Goal: Information Seeking & Learning: Learn about a topic

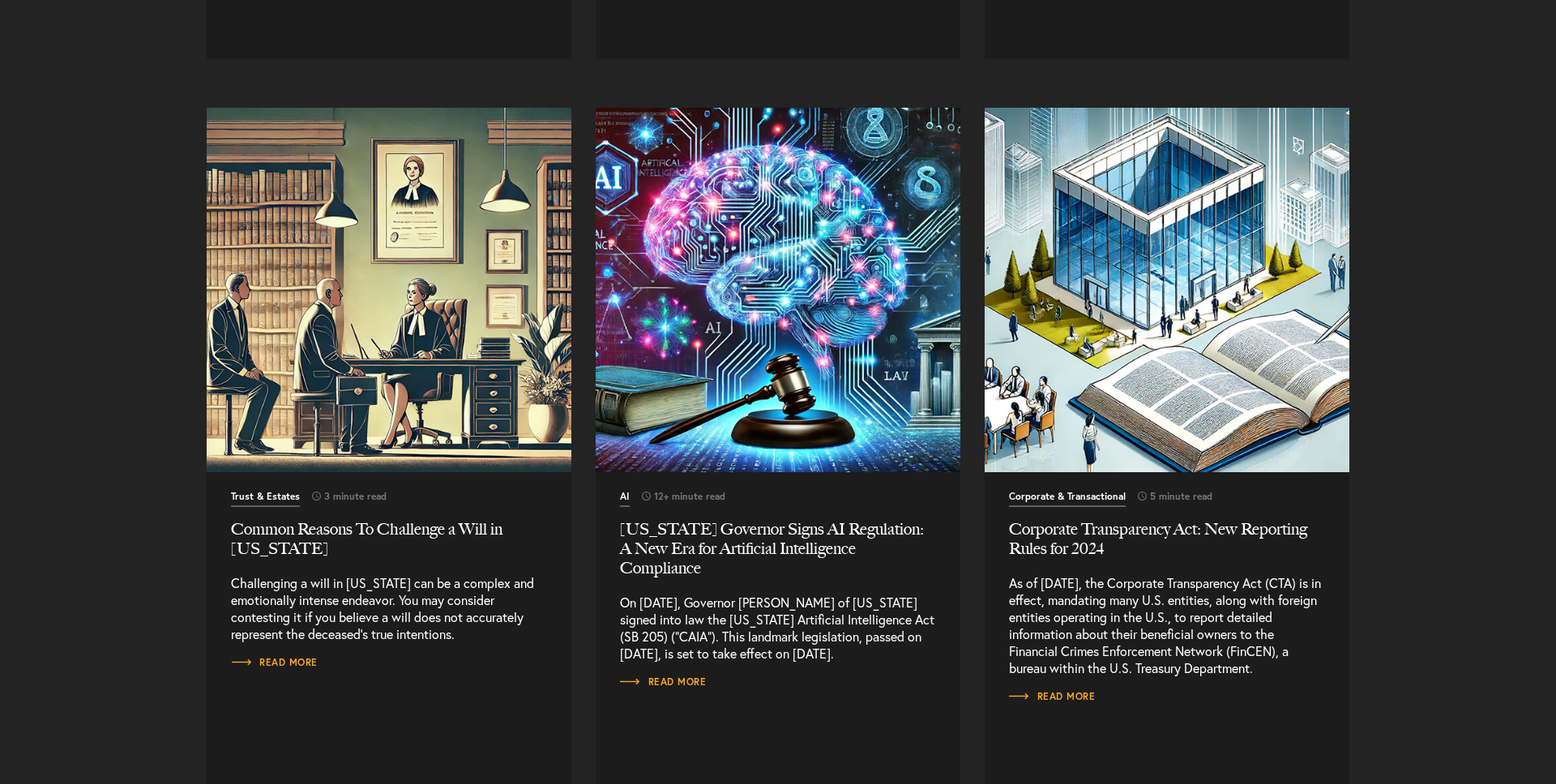
scroll to position [7555, 0]
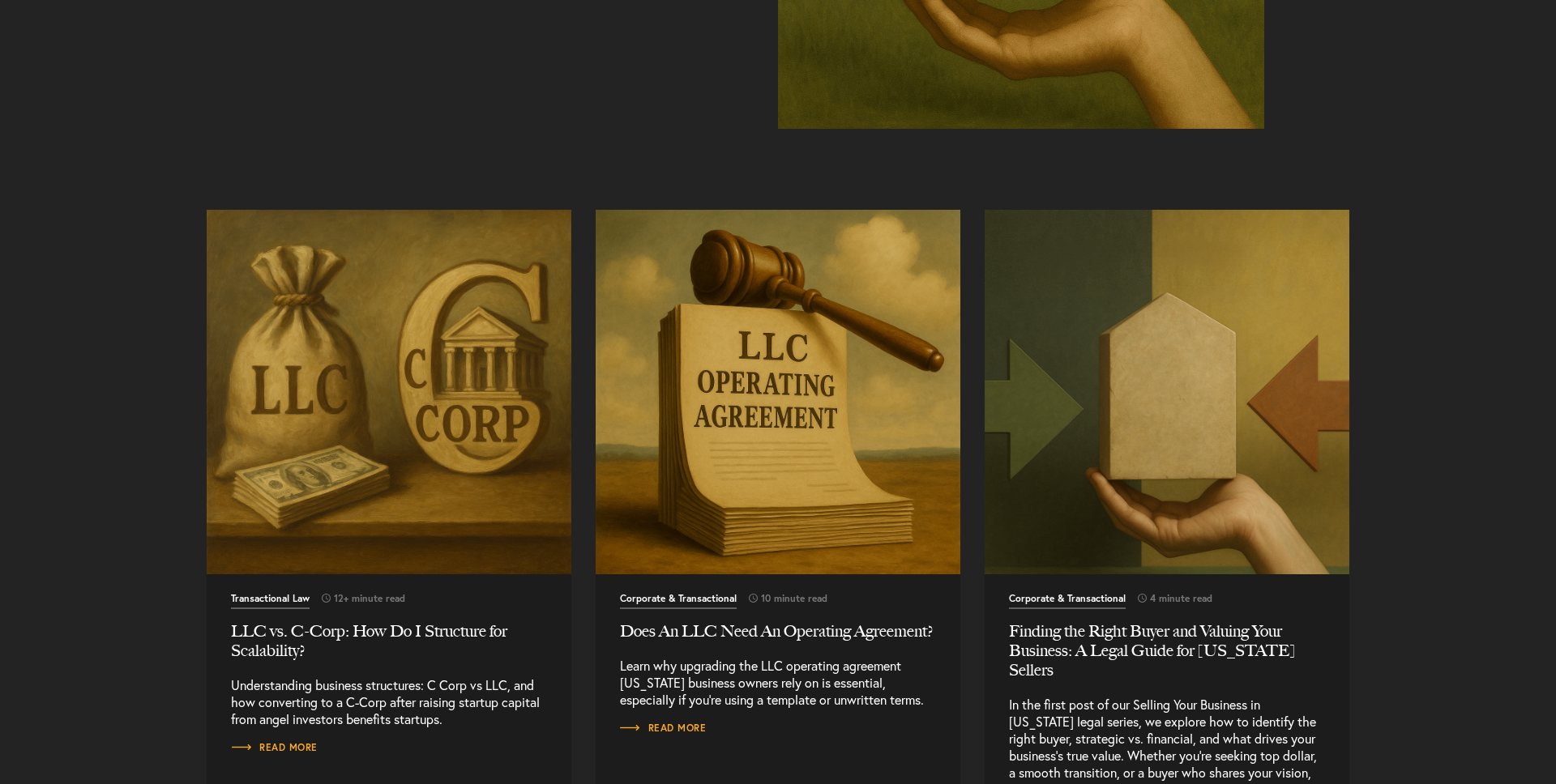
scroll to position [1433, 0]
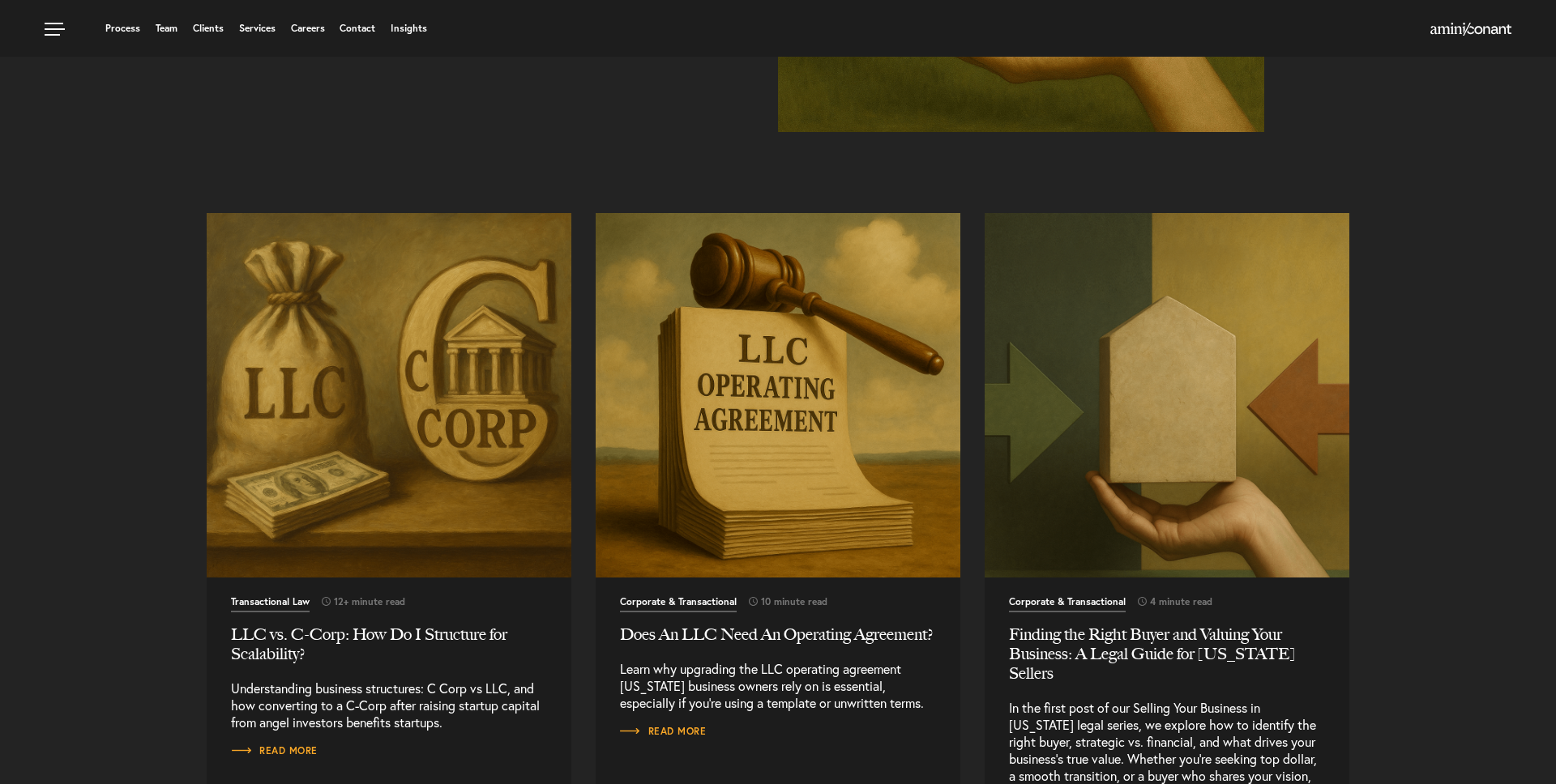
click at [465, 415] on img "Read More" at bounding box center [388, 395] width 383 height 383
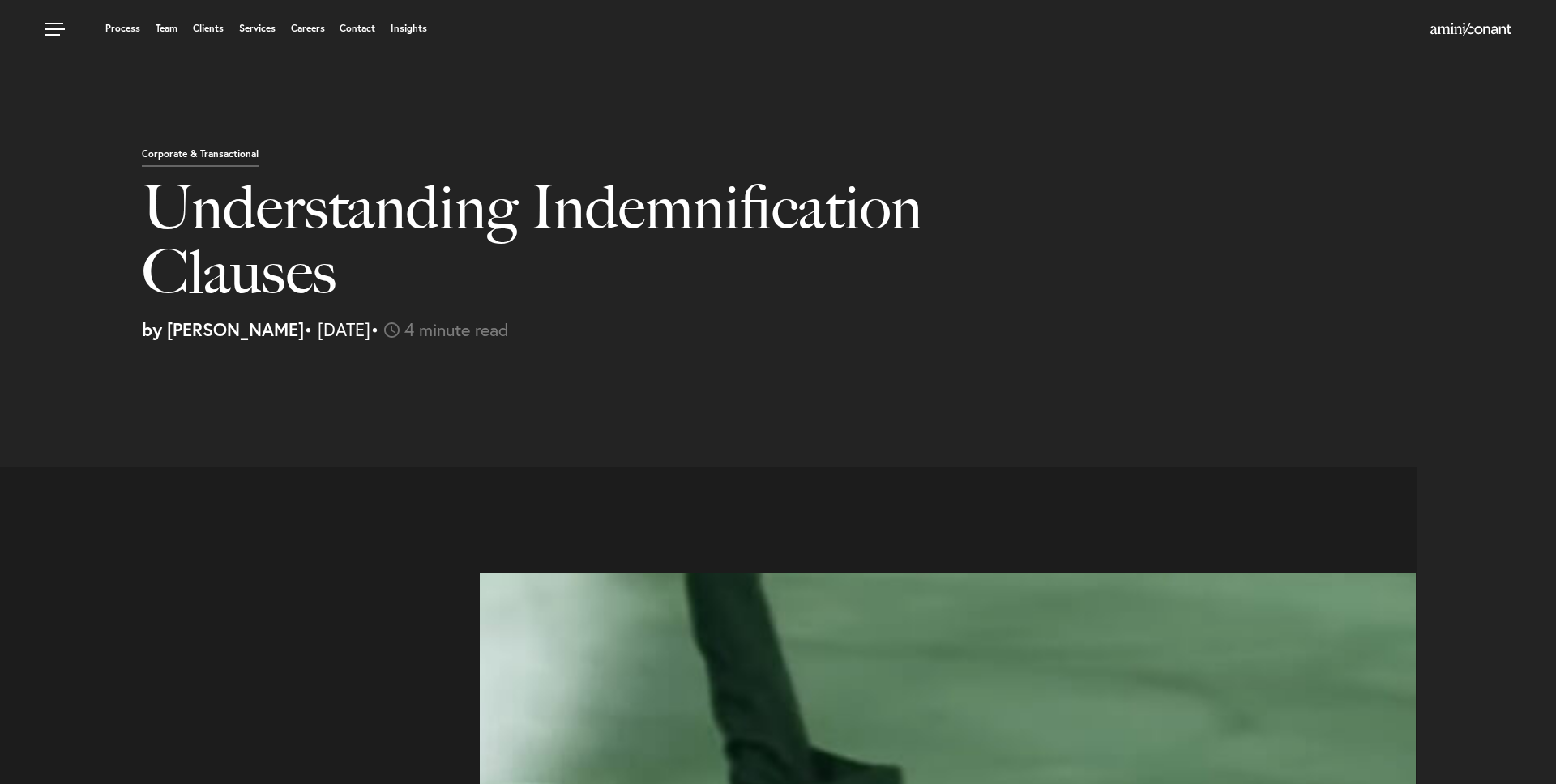
select select "US"
select select "Austin"
select select "Business and Civil Litigation"
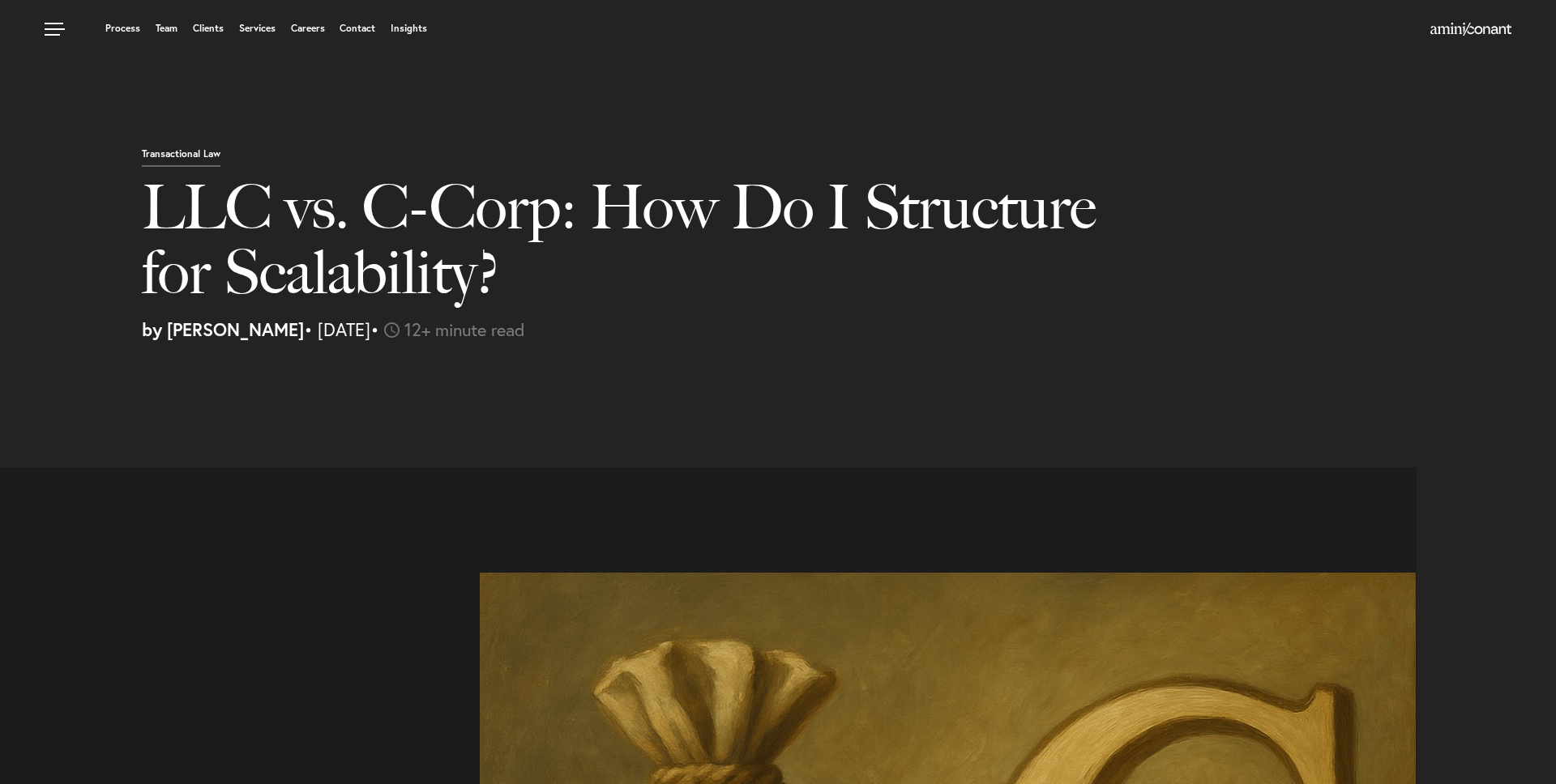
select select "US"
select select "Austin"
select select "Business and Civil Litigation"
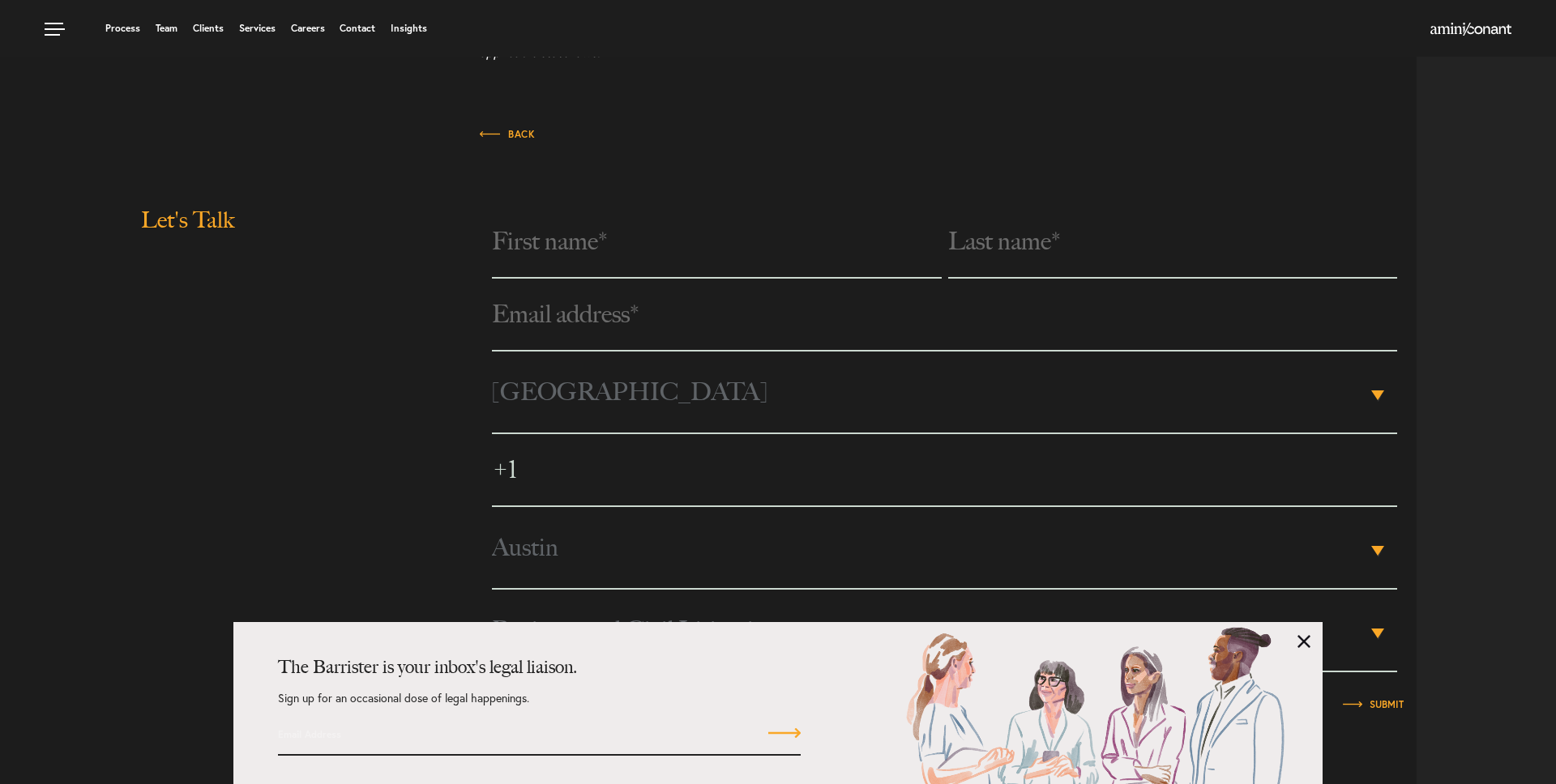
scroll to position [5185, 0]
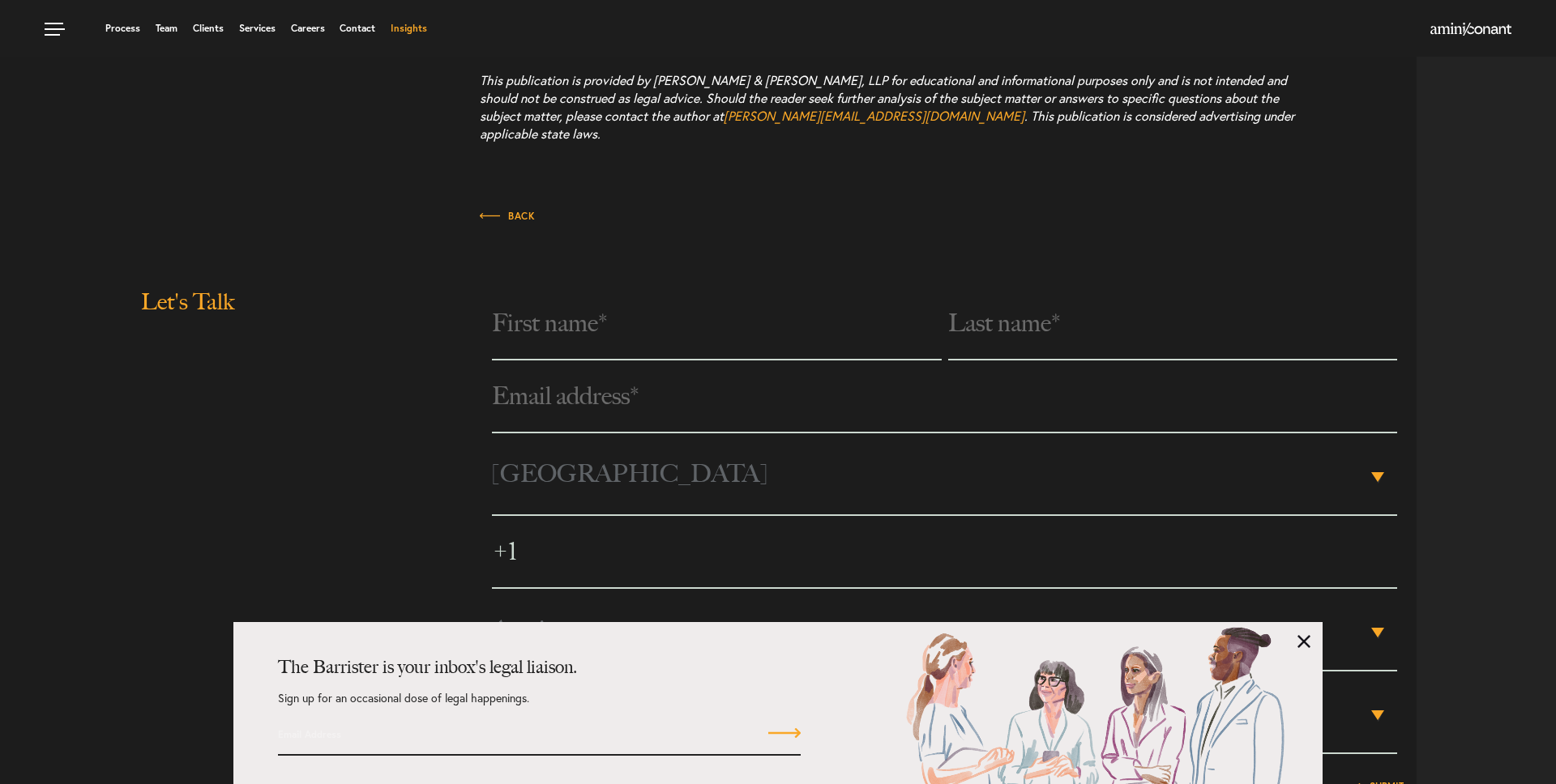
click at [419, 29] on link "Insights" at bounding box center [408, 28] width 36 height 9
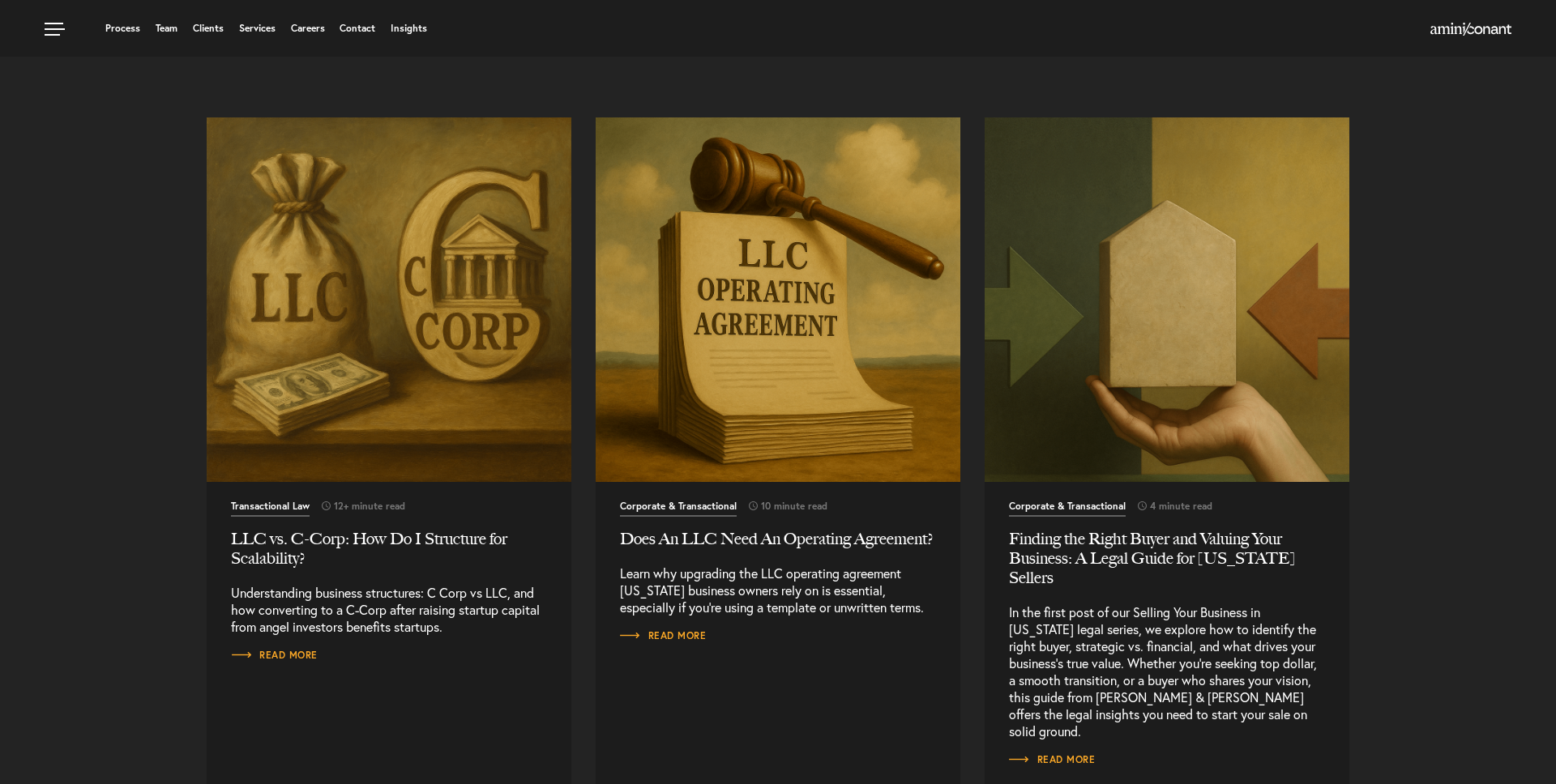
scroll to position [1525, 0]
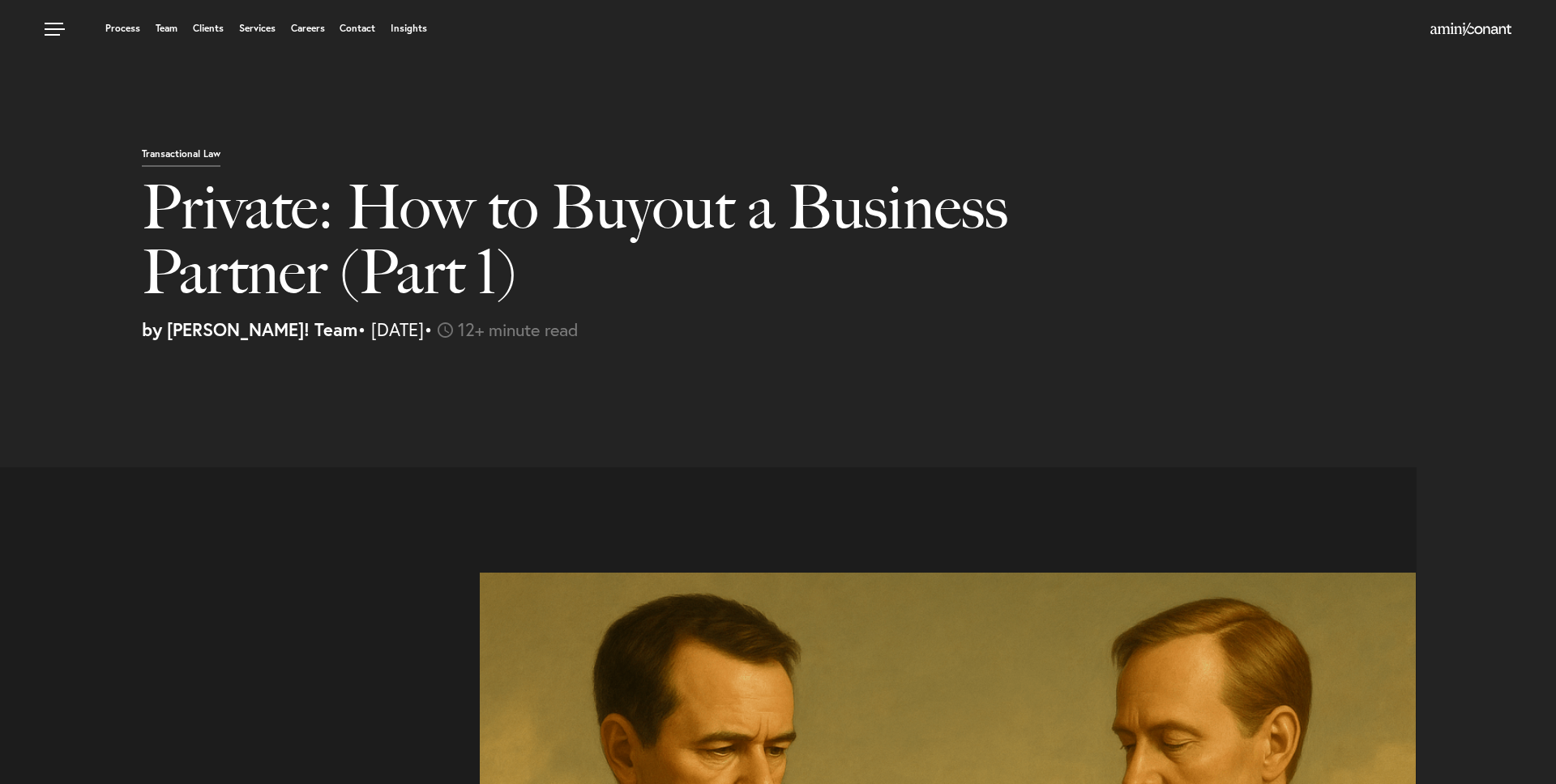
select select "US"
select select "Austin"
select select "Business and Civil Litigation"
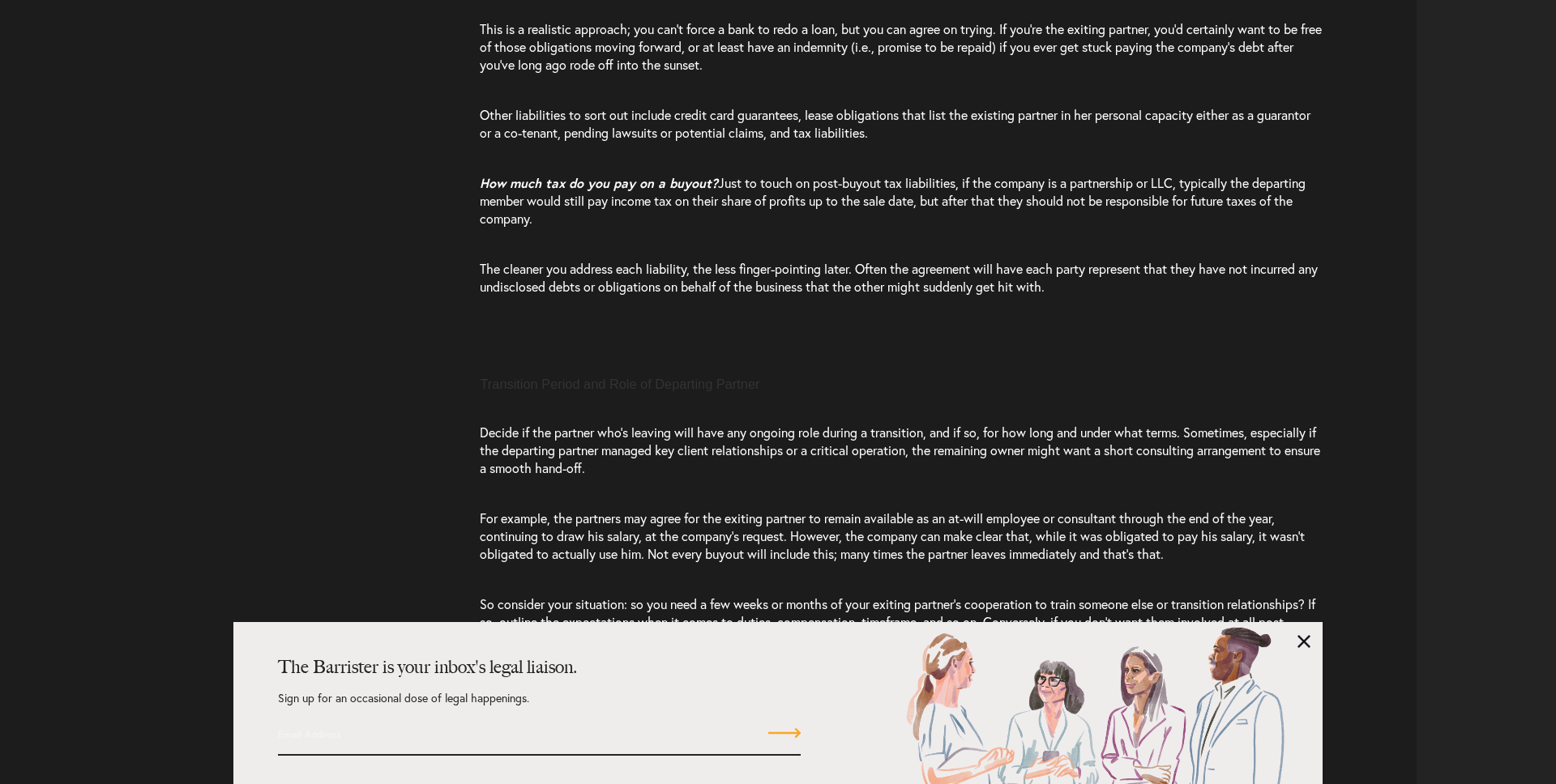
scroll to position [7038, 0]
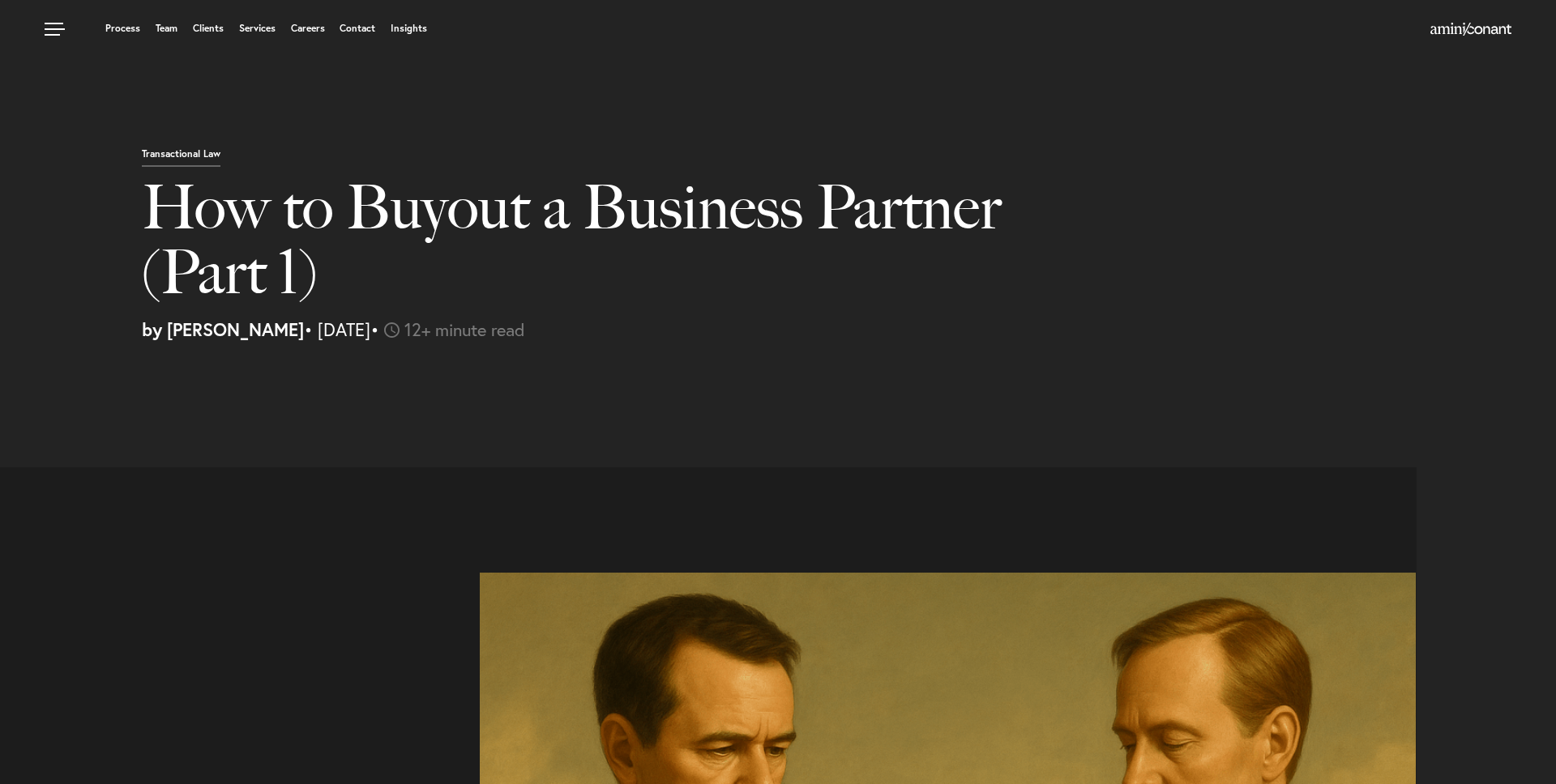
select select "US"
select select "Austin"
select select "Business and Civil Litigation"
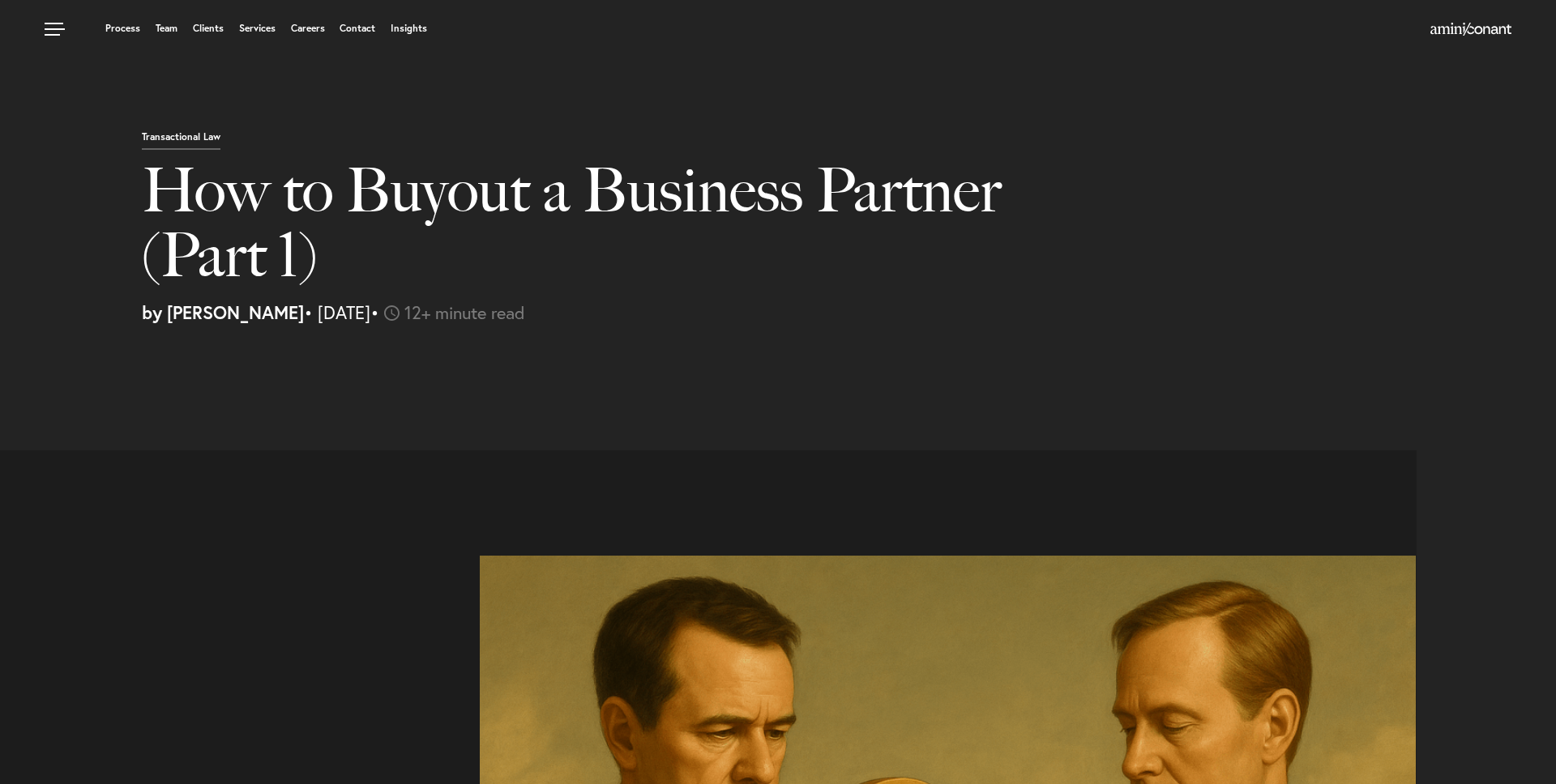
scroll to position [16, 0]
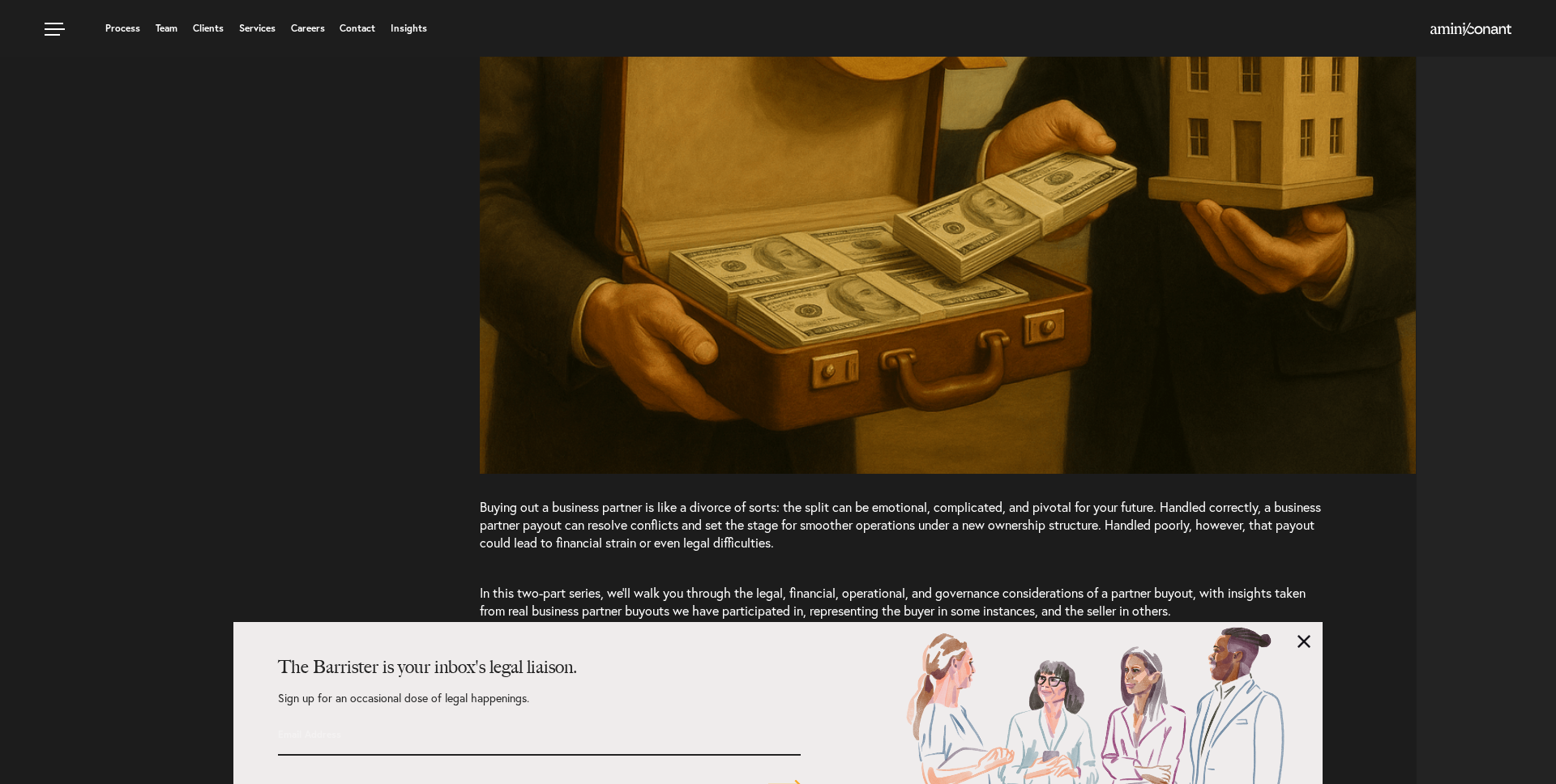
scroll to position [102, 0]
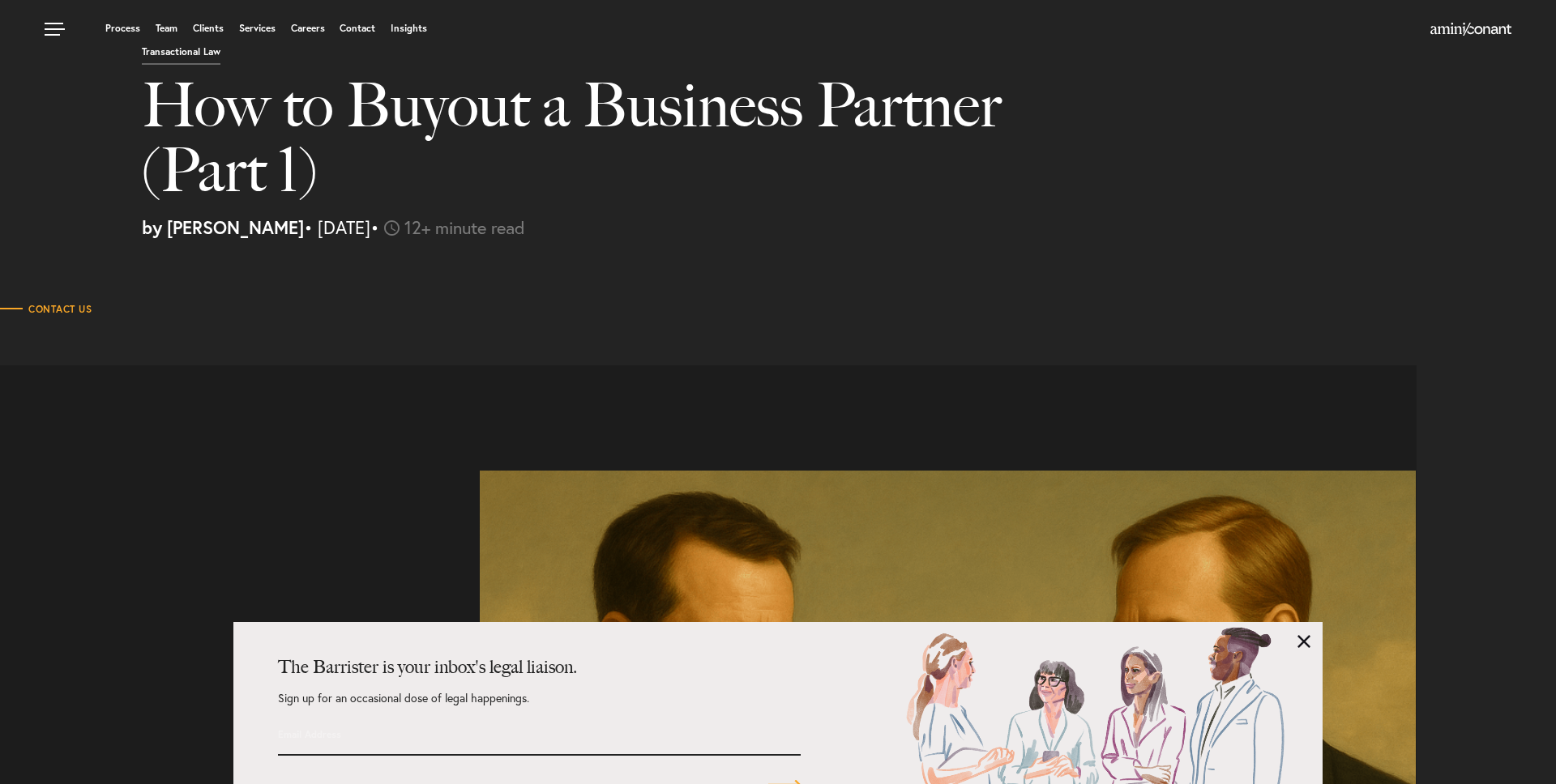
click at [926, 250] on div "Transactional Law How to Buyout a Business Partner (Part 1) by Joel Teklu • Aug…" at bounding box center [778, 74] width 1556 height 355
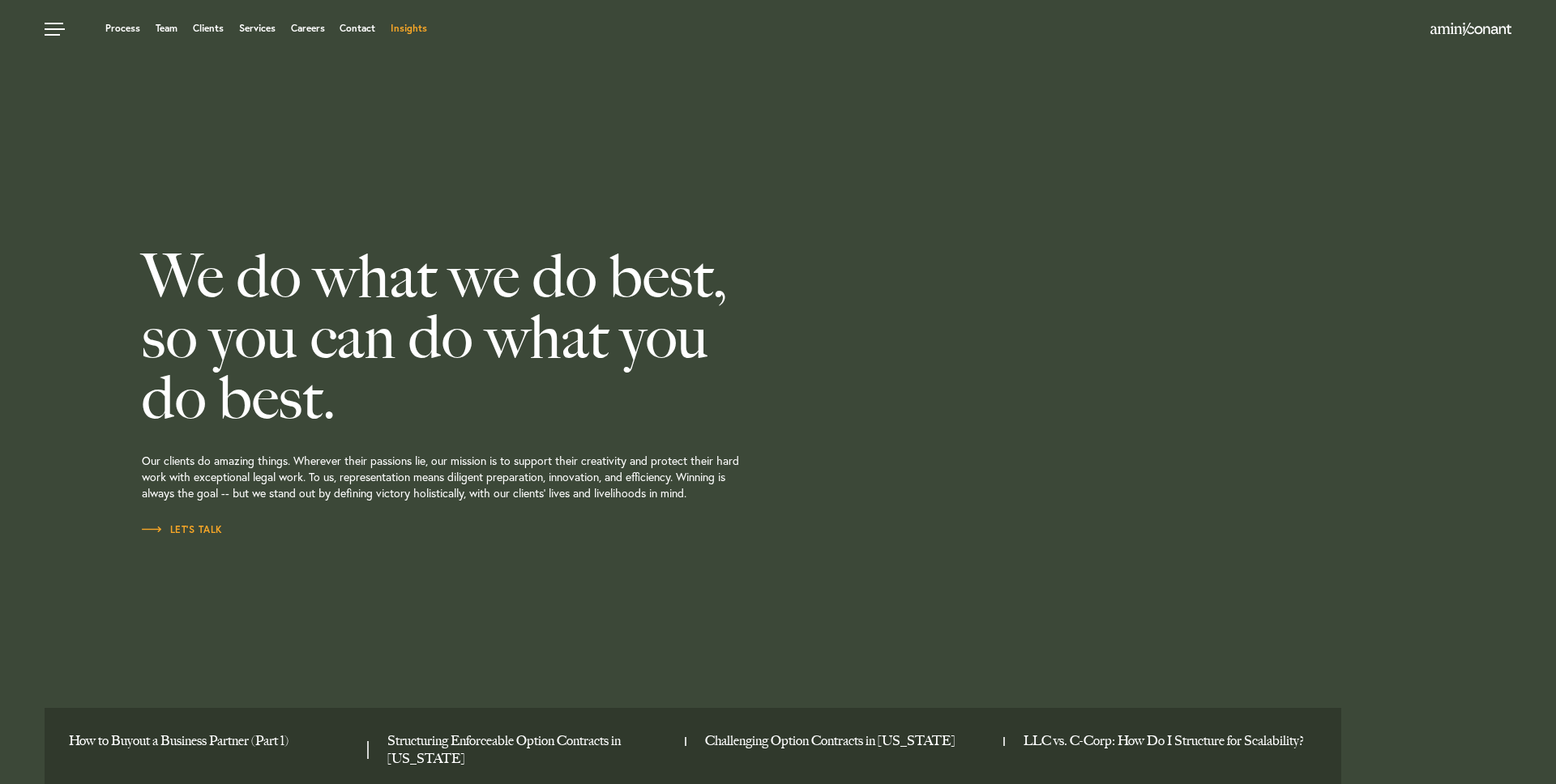
click at [403, 31] on link "Insights" at bounding box center [408, 28] width 36 height 9
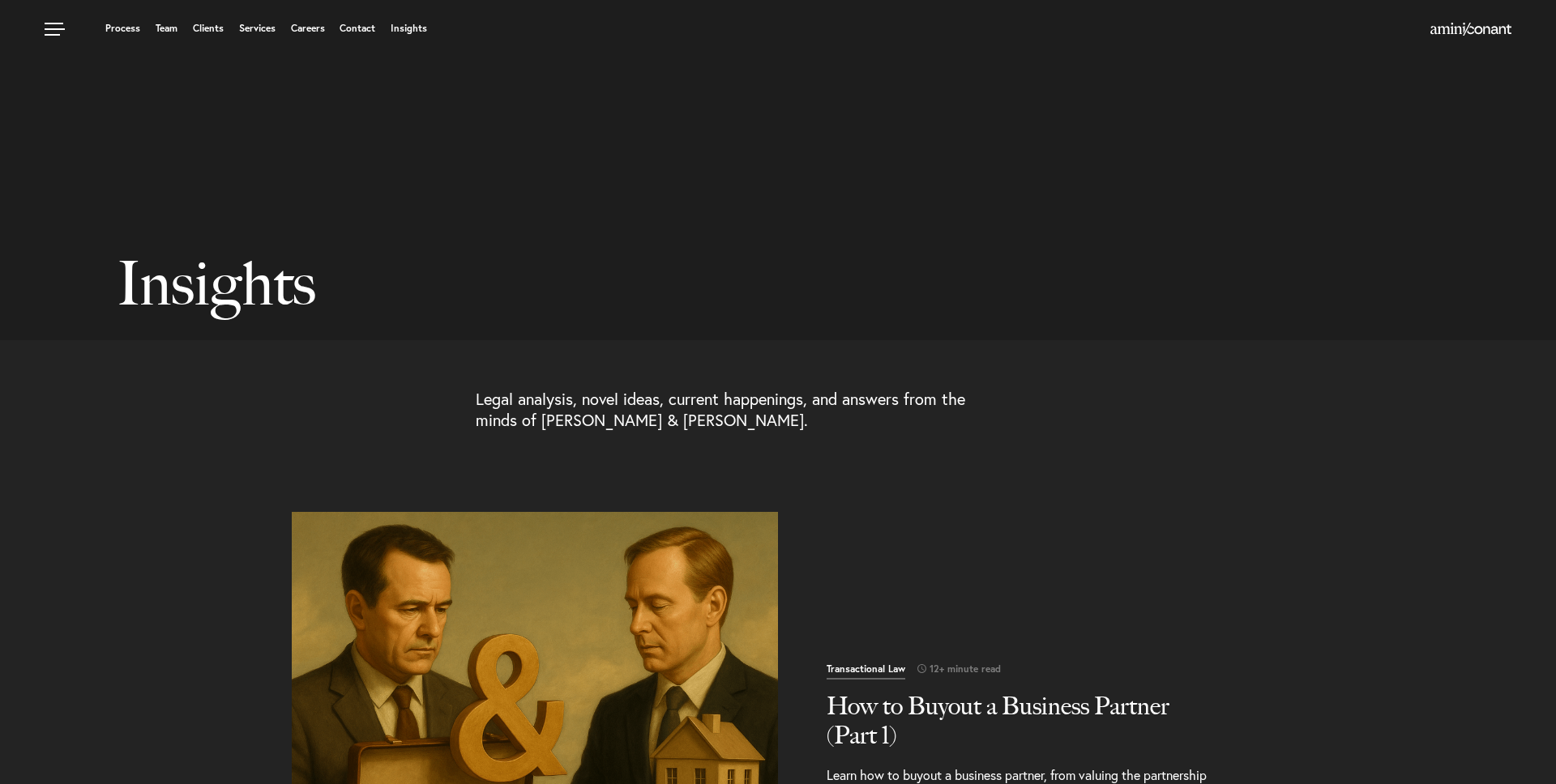
click at [522, 693] on img "Read More" at bounding box center [534, 755] width 510 height 510
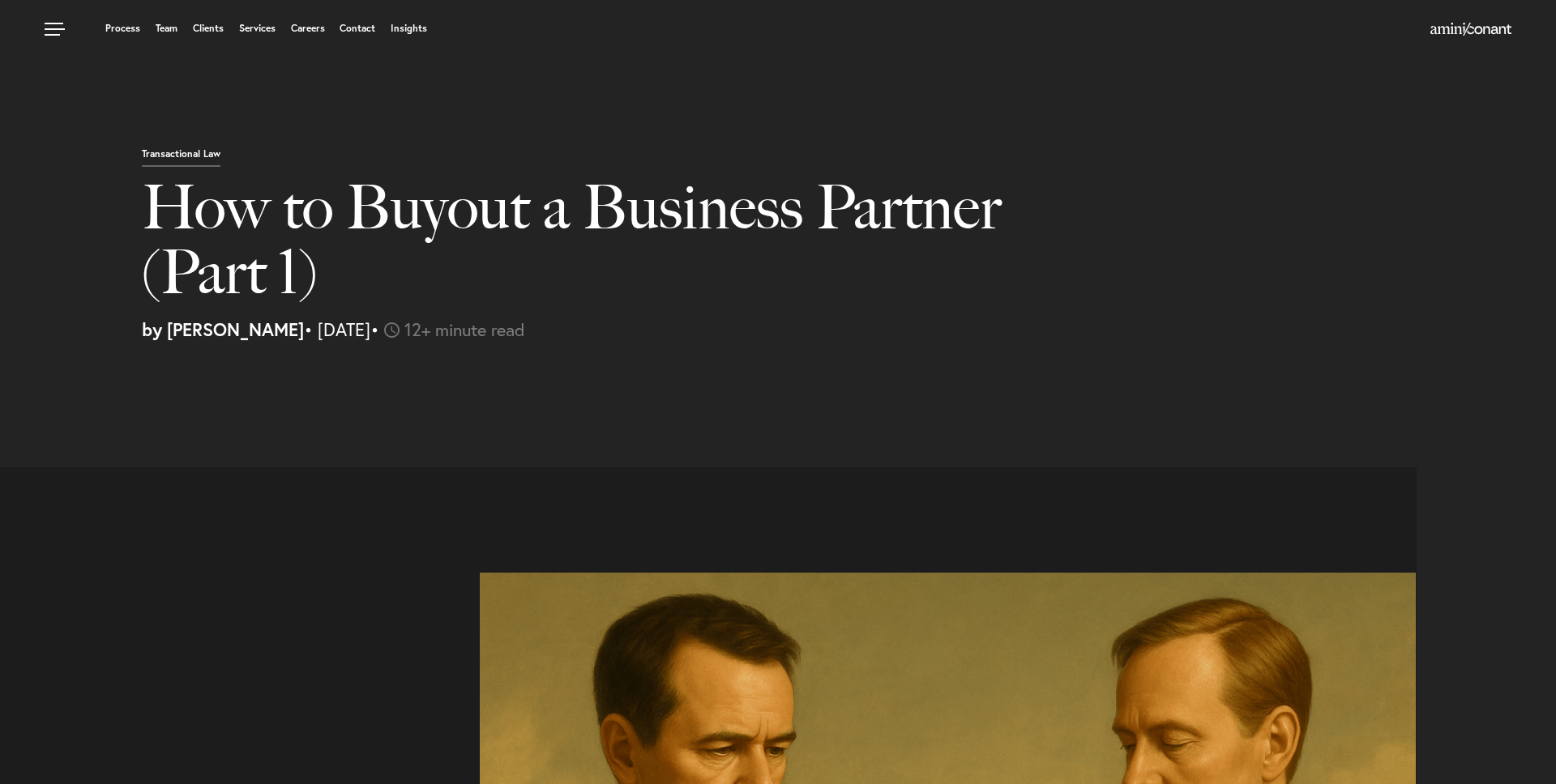
select select "US"
select select "Austin"
select select "Business and Civil Litigation"
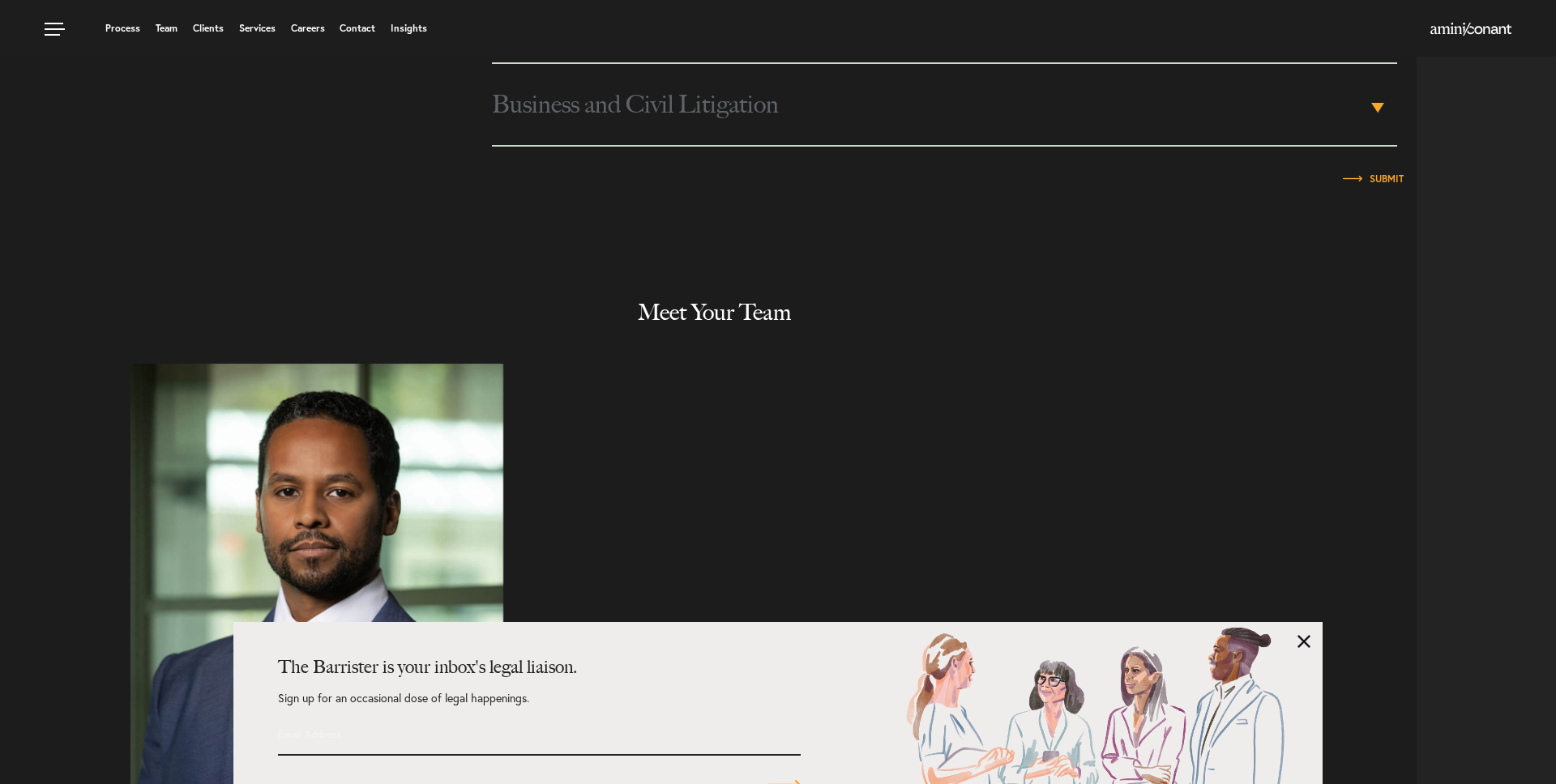
scroll to position [8593, 0]
